Goal: Check status: Check status

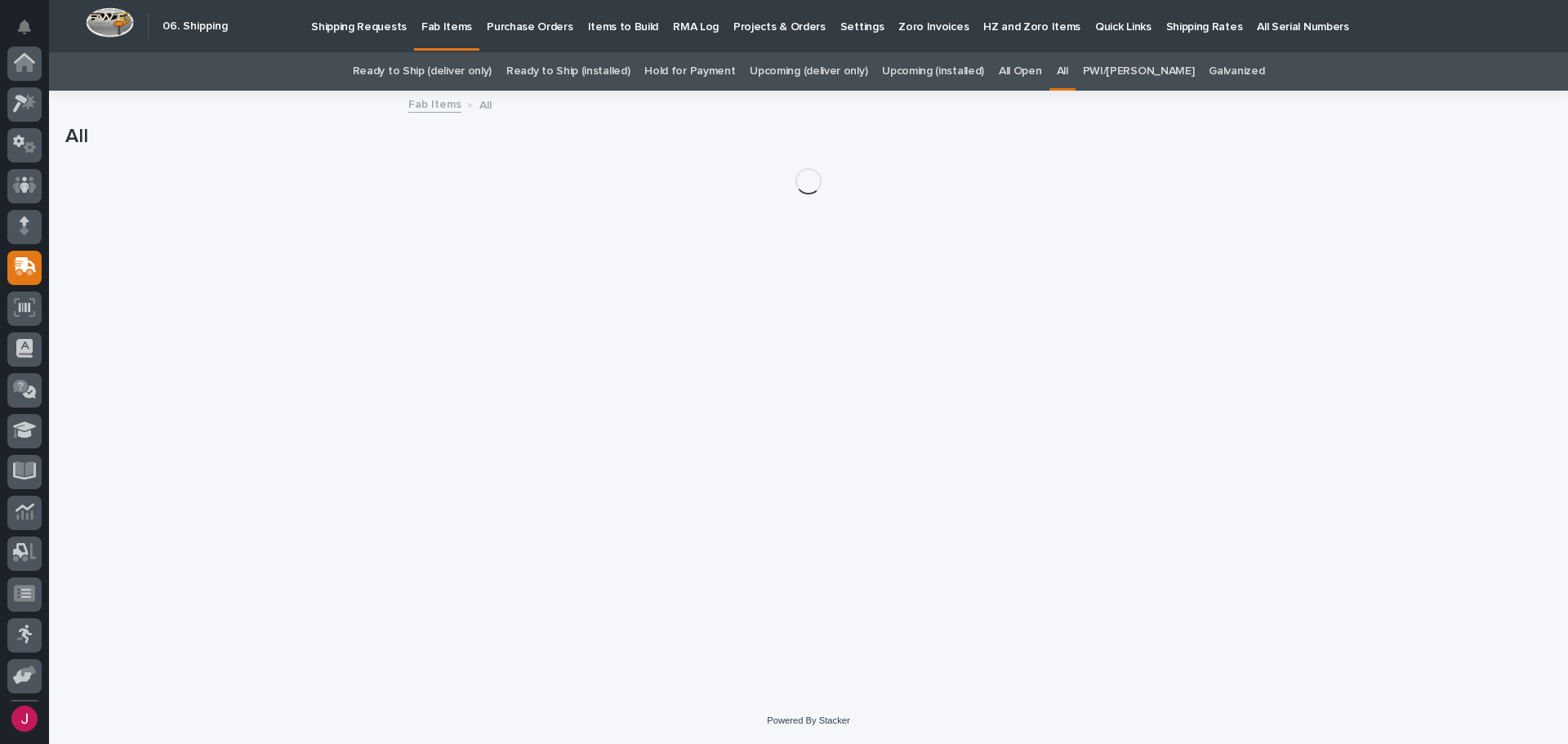
scroll to position [121, 0]
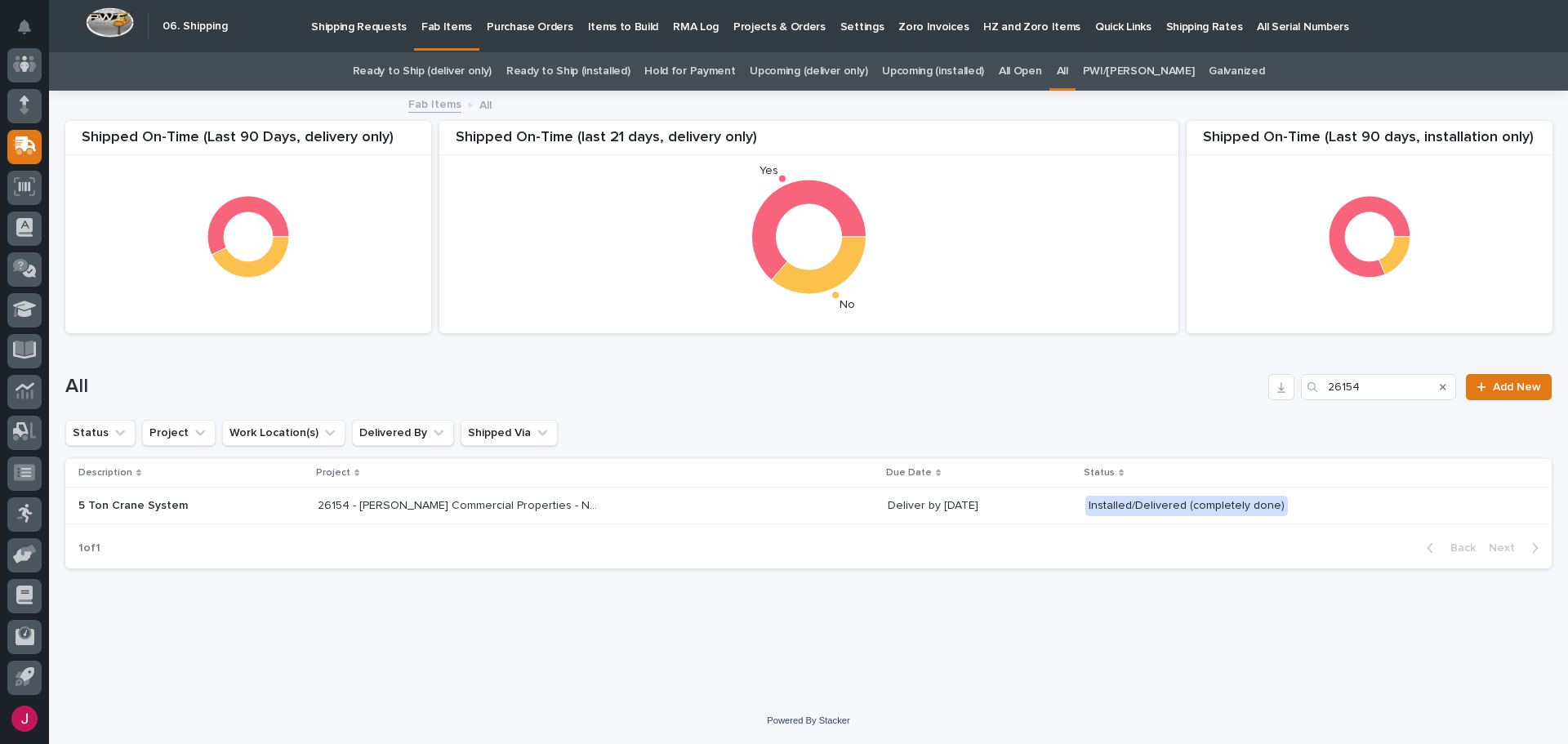
click at [348, 21] on p "Shipping Requests" at bounding box center [359, 17] width 95 height 34
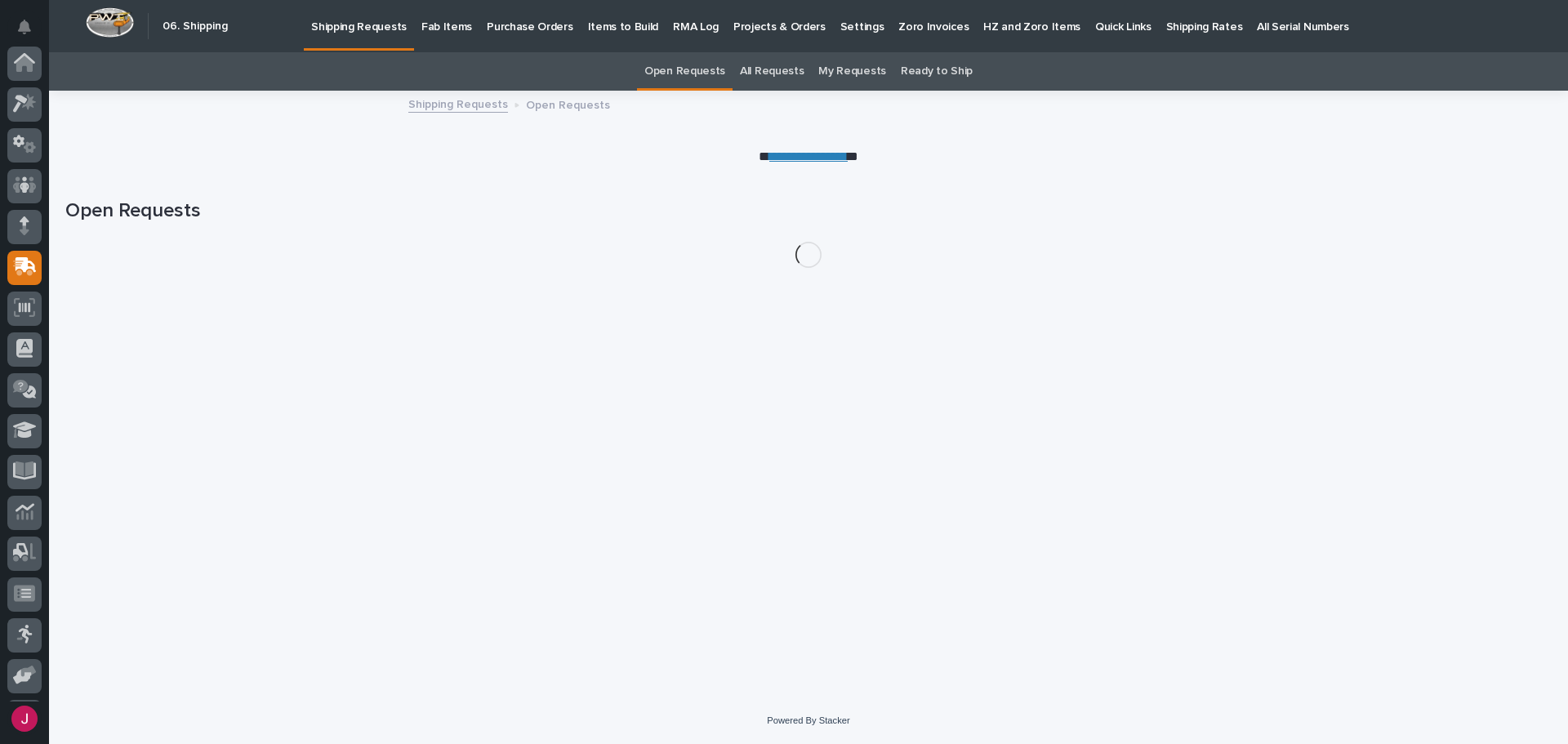
scroll to position [121, 0]
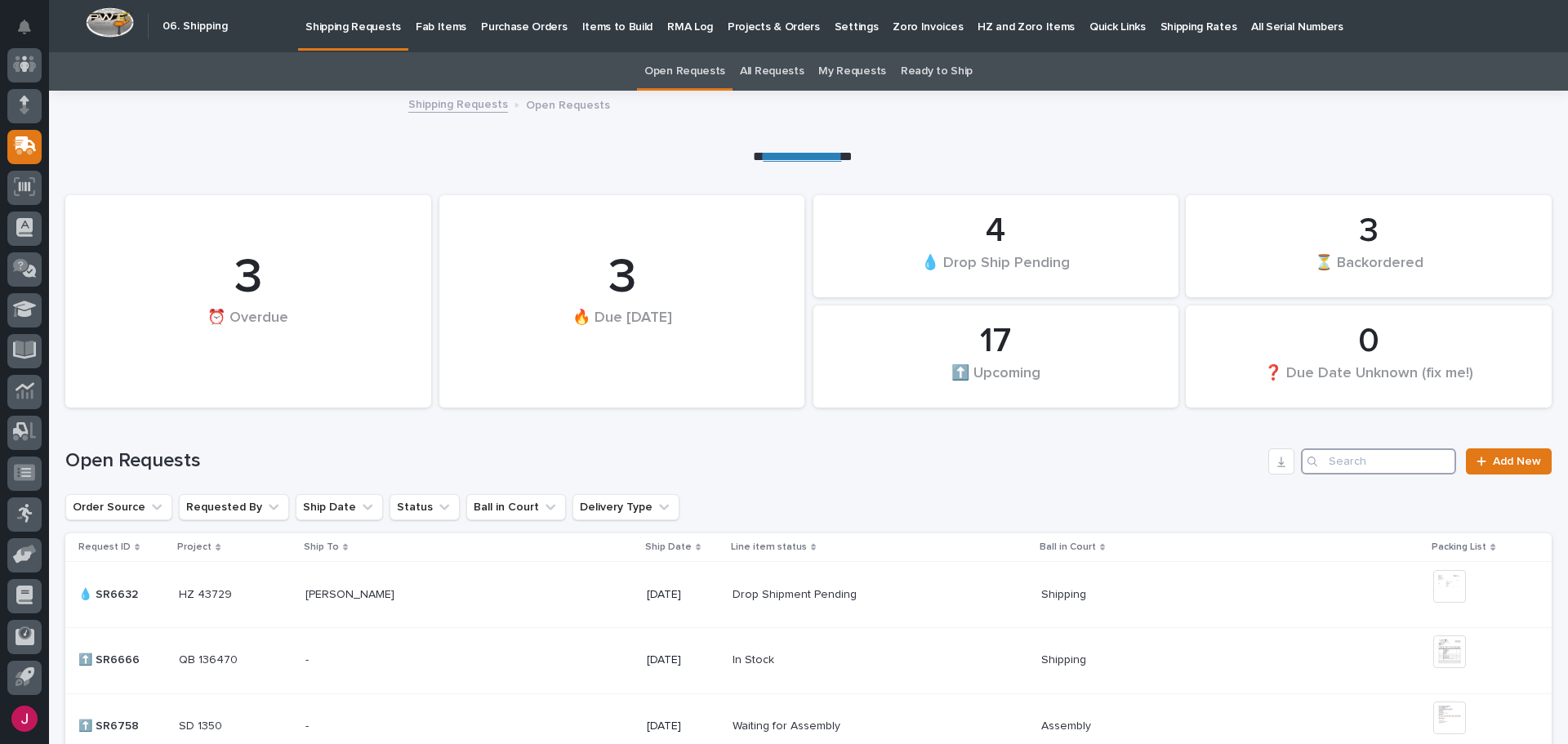
click at [1345, 465] on input "Search" at bounding box center [1378, 462] width 155 height 26
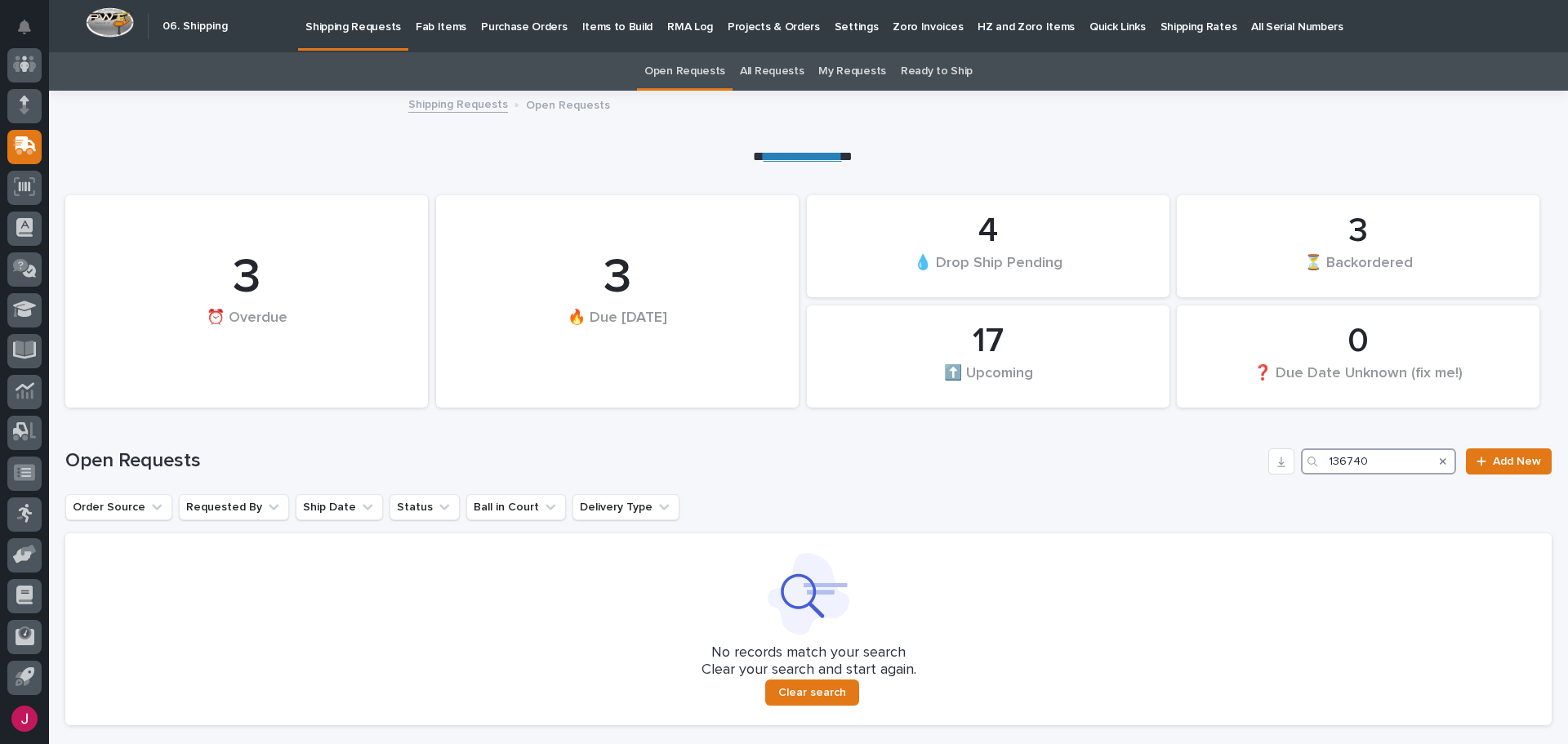
type input "136740"
click at [1435, 463] on div "Search" at bounding box center [1443, 462] width 26 height 26
drag, startPoint x: 1366, startPoint y: 462, endPoint x: 1181, endPoint y: 459, distance: 185.0
click at [1170, 457] on div "Open Requests 136740 Add New" at bounding box center [809, 462] width 1486 height 26
